Goal: Task Accomplishment & Management: Complete application form

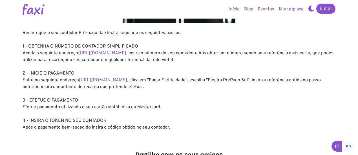
scroll to position [84, 0]
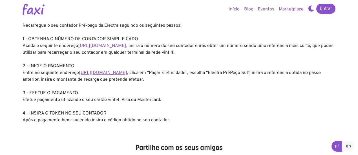
click at [127, 71] on link "https://faxi.online/bill-payment/2" at bounding box center [103, 73] width 48 height 6
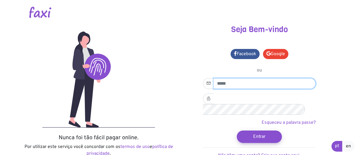
click at [224, 84] on input "email" at bounding box center [264, 83] width 102 height 11
type input "**********"
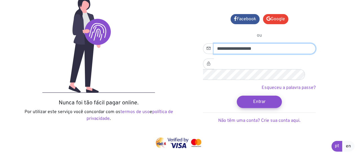
scroll to position [7, 0]
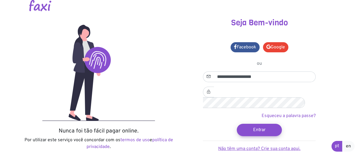
click at [263, 146] on link "Não têm uma conta? Crie sua conta aqui." at bounding box center [259, 149] width 82 height 6
